Goal: Information Seeking & Learning: Find specific fact

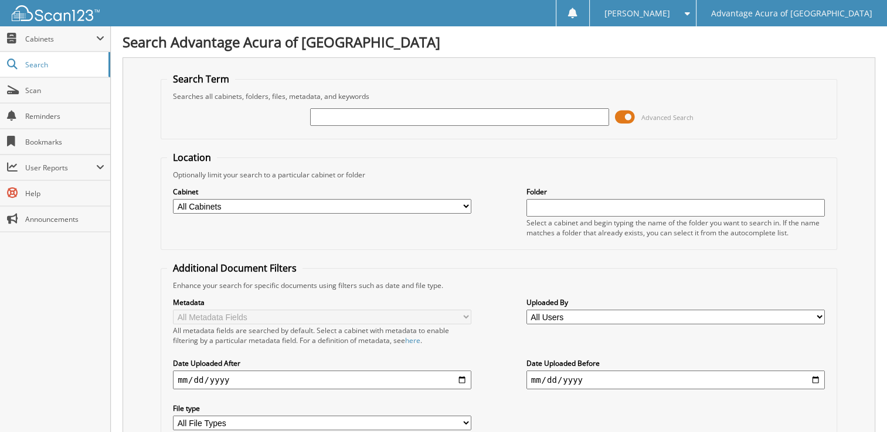
click at [371, 120] on input "text" at bounding box center [459, 117] width 298 height 18
type input "36798"
click at [627, 117] on span at bounding box center [625, 117] width 20 height 18
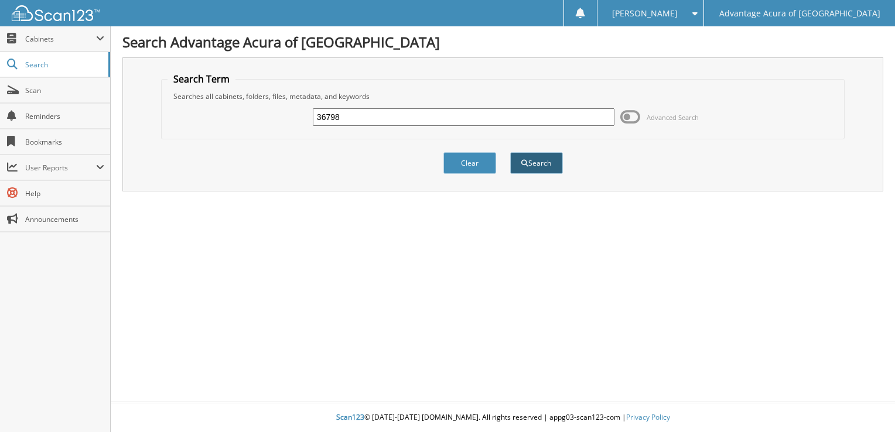
click at [546, 165] on button "Search" at bounding box center [536, 163] width 53 height 22
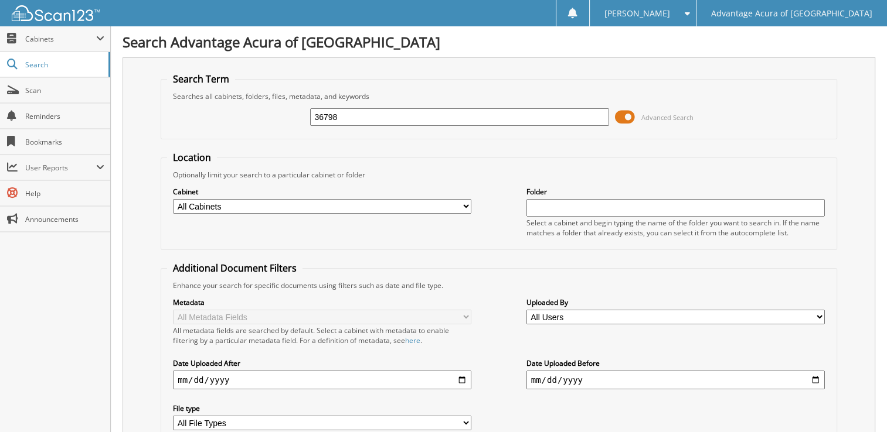
click at [628, 117] on span at bounding box center [625, 117] width 20 height 18
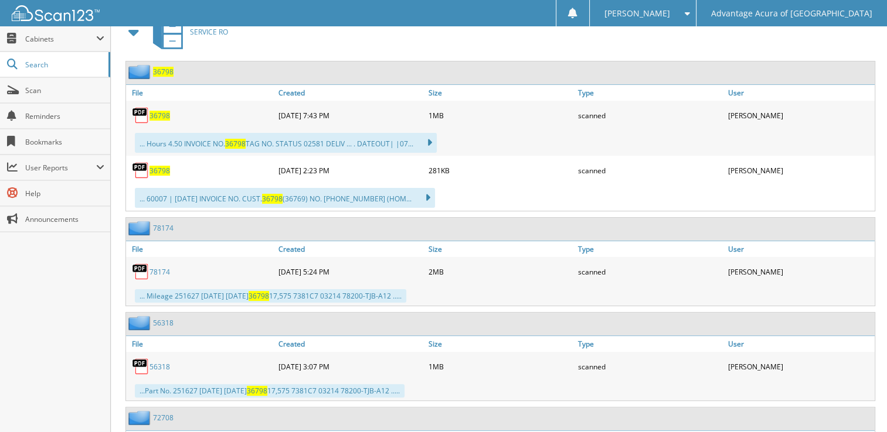
scroll to position [352, 0]
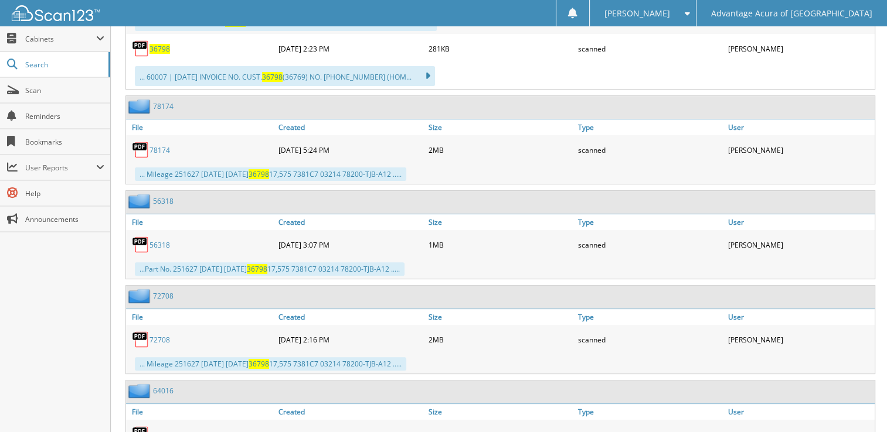
click at [162, 145] on link "78174" at bounding box center [159, 150] width 21 height 10
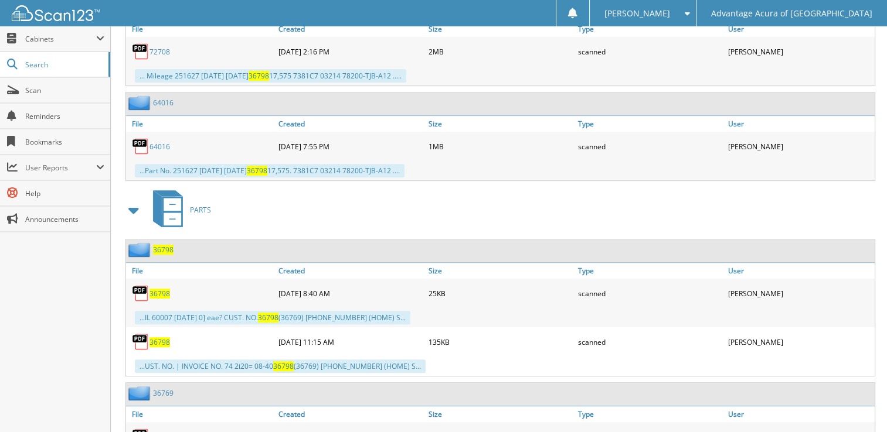
scroll to position [645, 0]
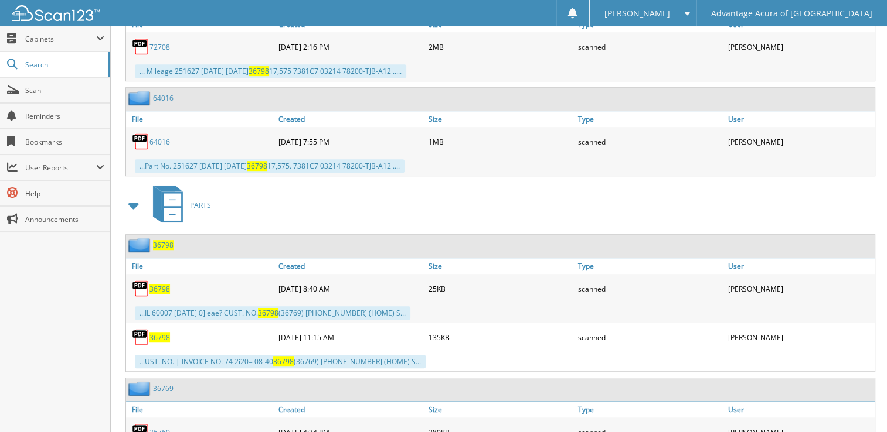
click at [157, 284] on span "36798" at bounding box center [159, 289] width 21 height 10
click at [162, 333] on span "36798" at bounding box center [159, 338] width 21 height 10
